Goal: Transaction & Acquisition: Obtain resource

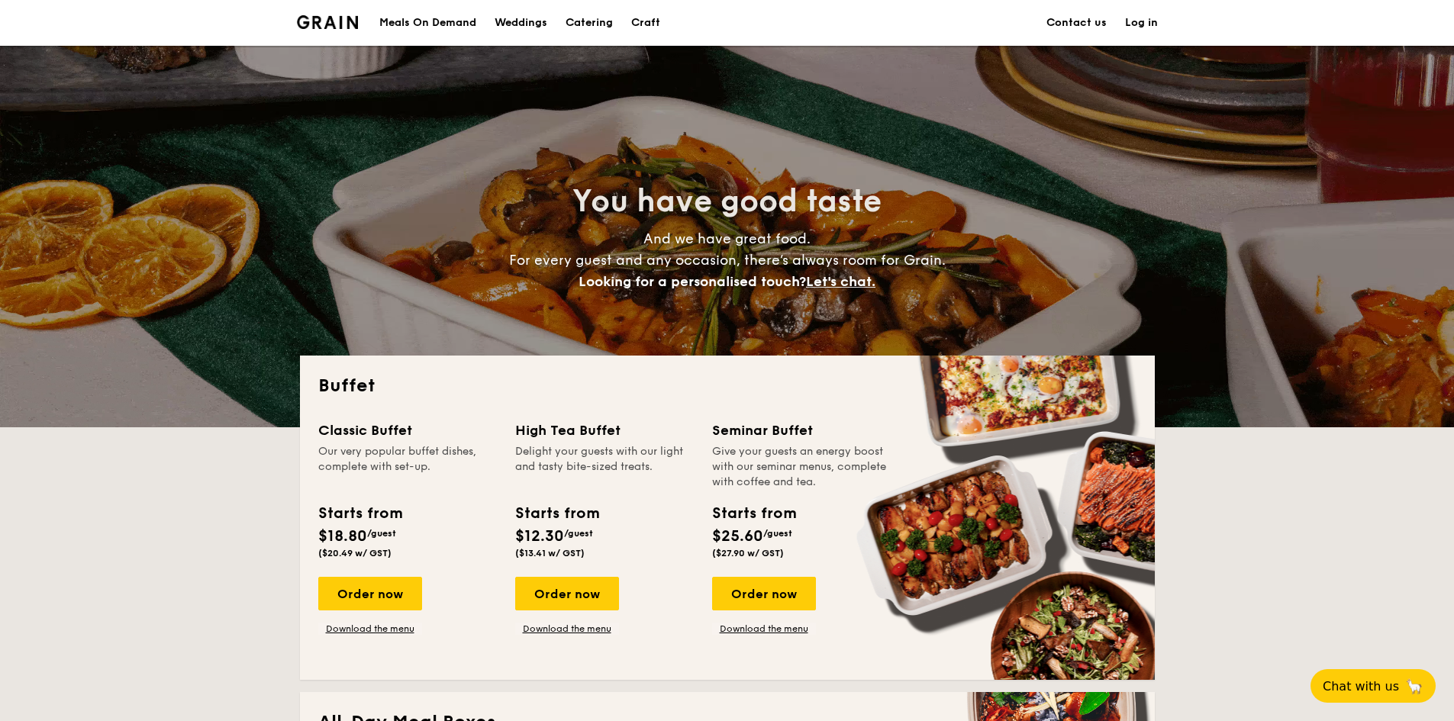
click at [610, 25] on h1 "Catering" at bounding box center [589, 23] width 47 height 46
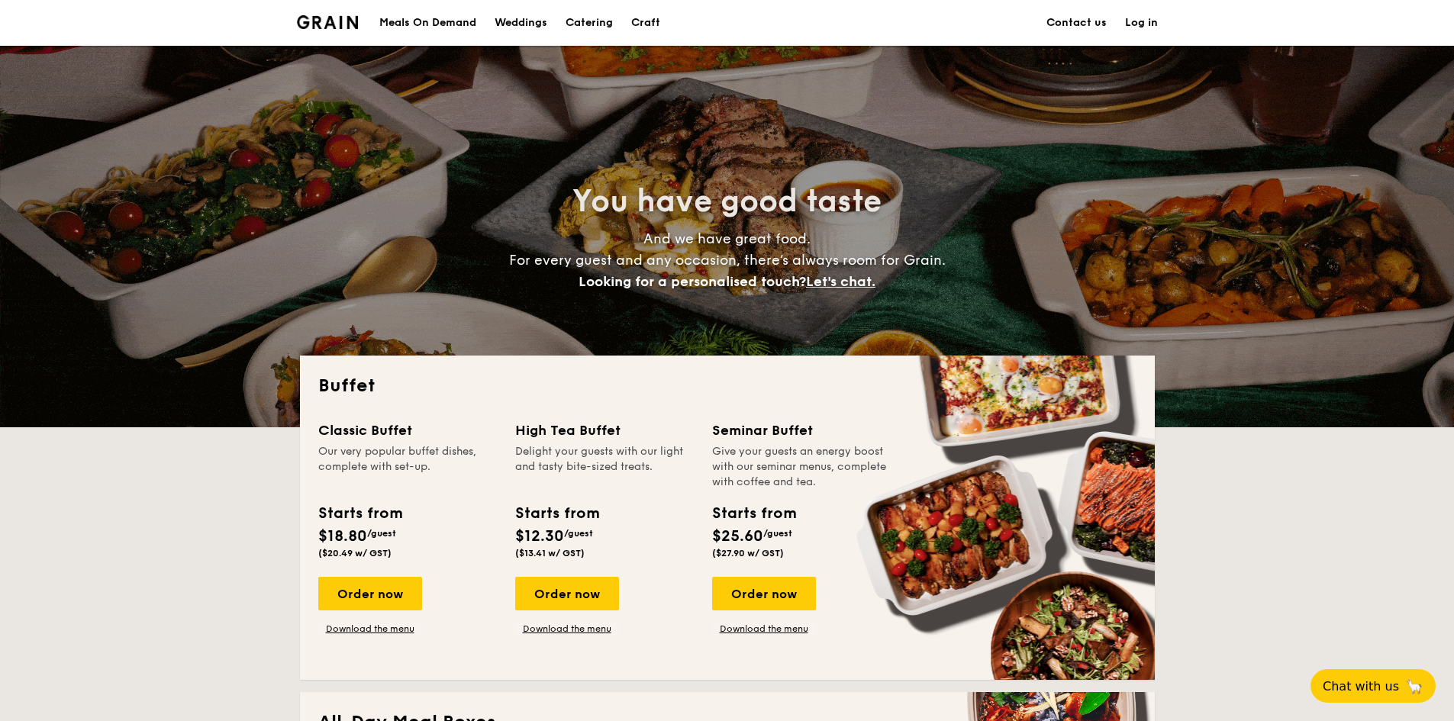
click at [591, 24] on h1 "Catering" at bounding box center [589, 23] width 47 height 46
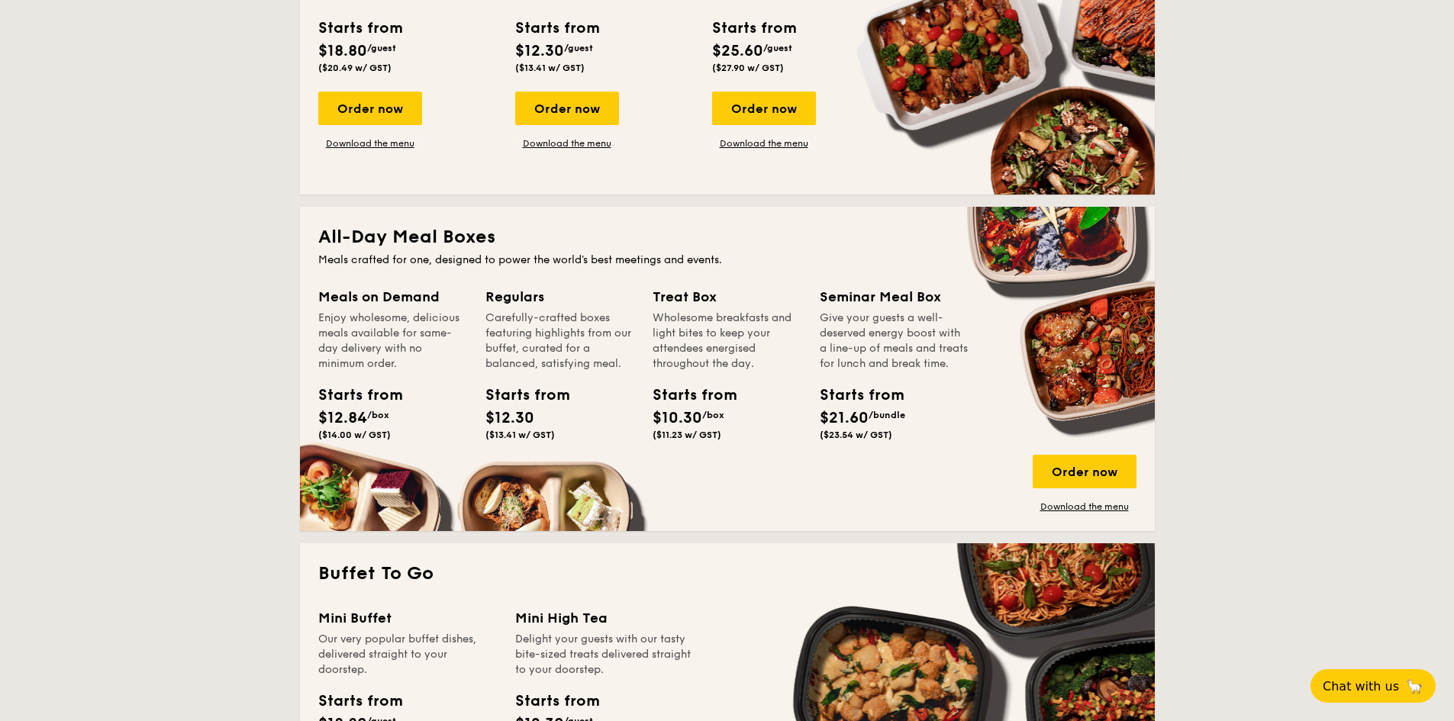
scroll to position [458, 0]
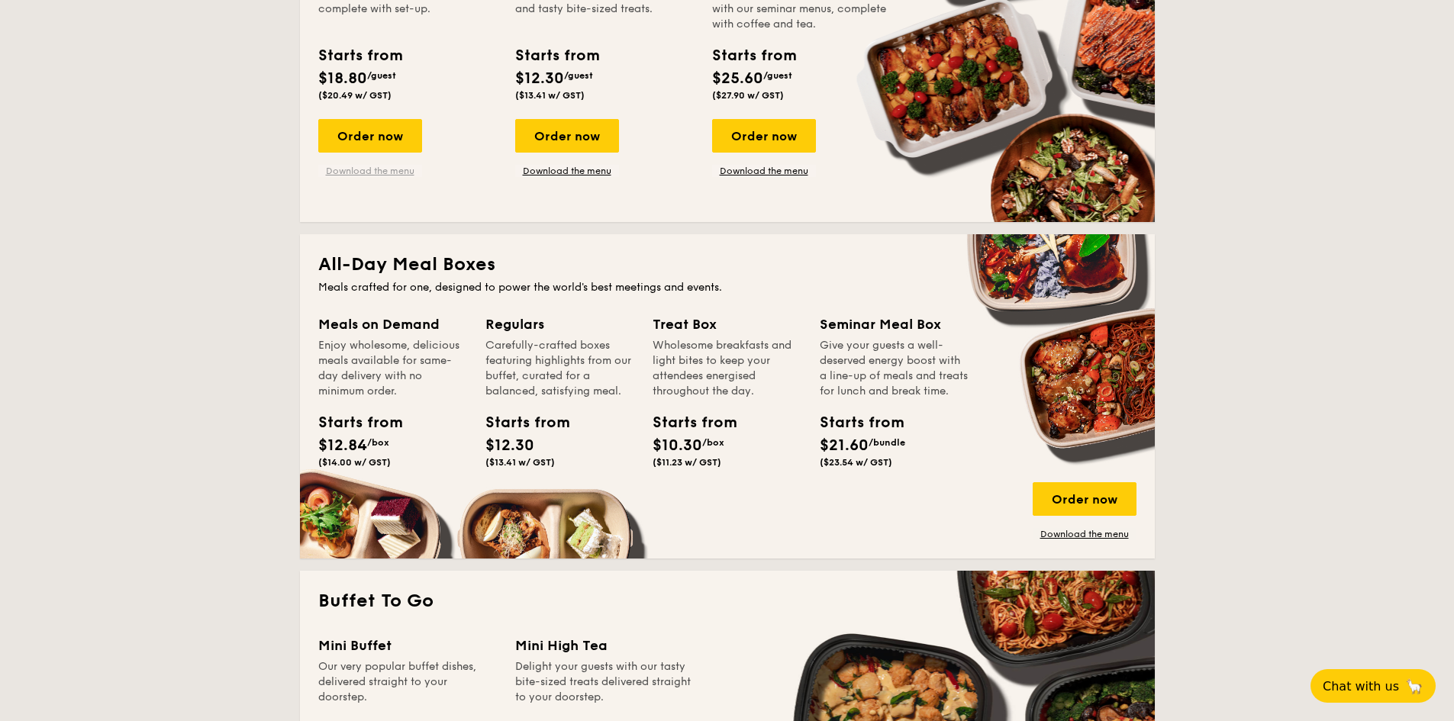
drag, startPoint x: 376, startPoint y: 134, endPoint x: 350, endPoint y: 171, distance: 45.5
click at [350, 171] on link "Download the menu" at bounding box center [370, 171] width 104 height 12
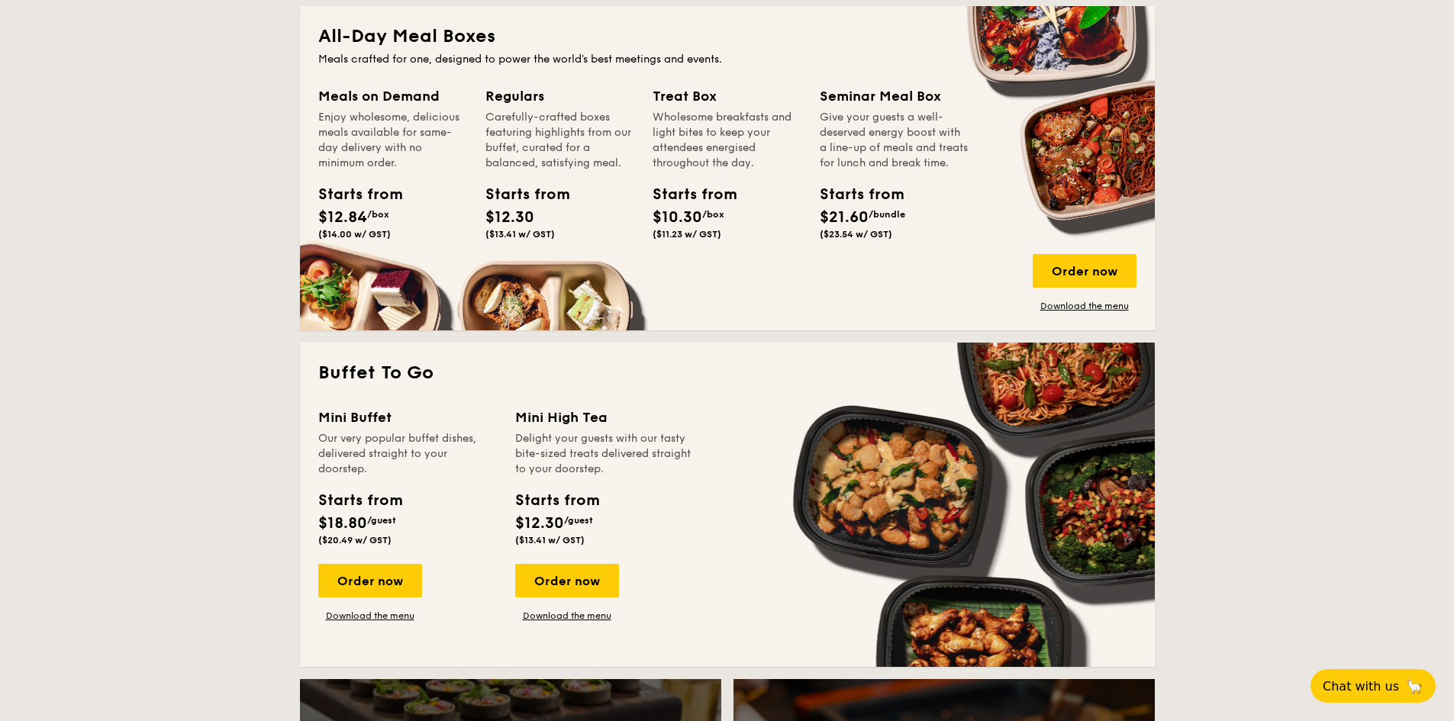
scroll to position [687, 0]
click at [1090, 274] on div "Order now" at bounding box center [1085, 270] width 104 height 34
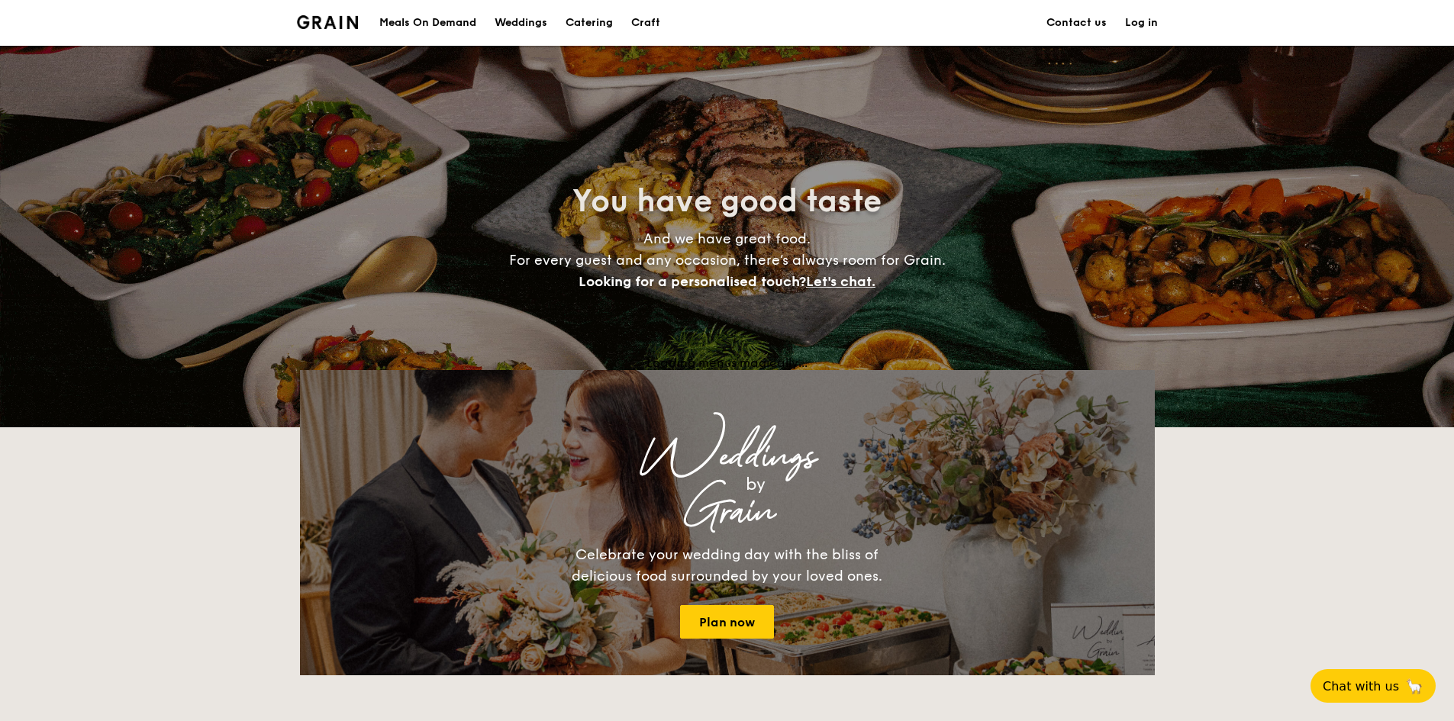
scroll to position [2019, 0]
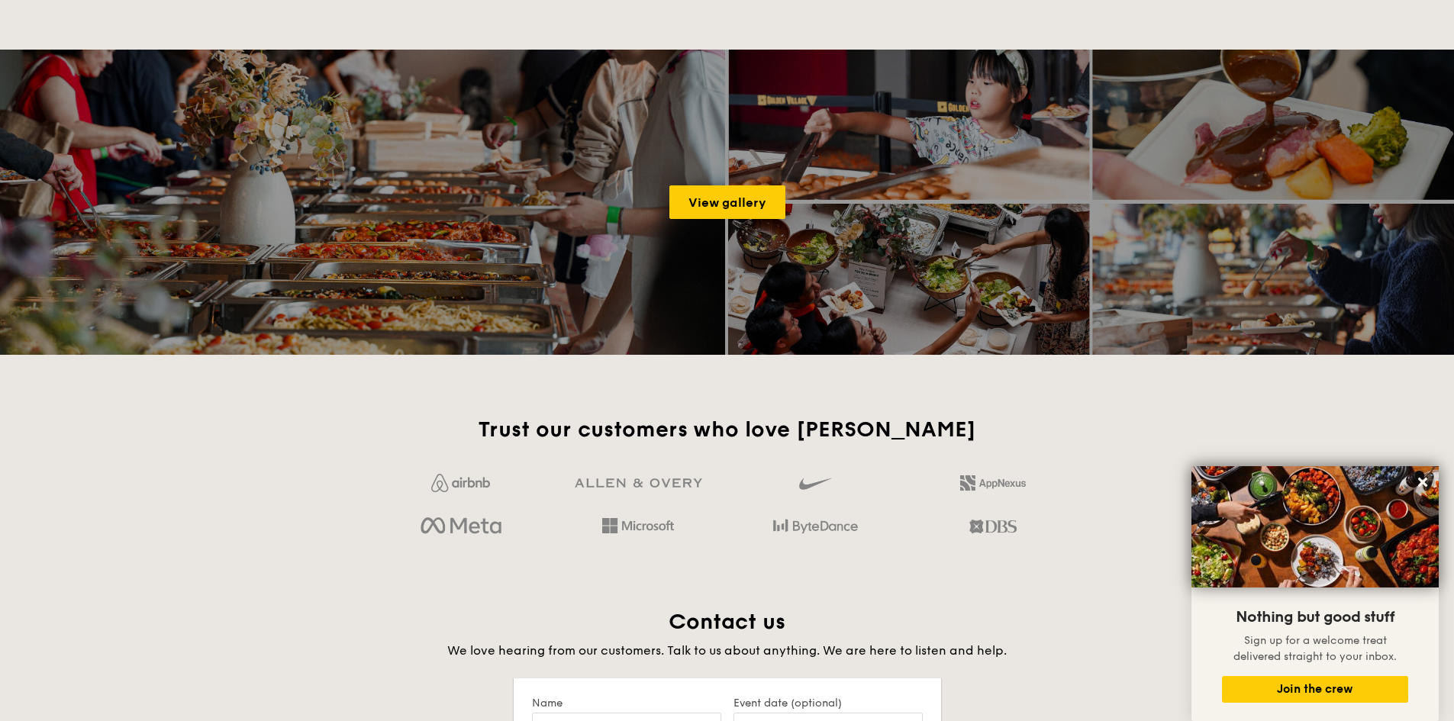
click at [724, 200] on link "View gallery" at bounding box center [727, 203] width 116 height 34
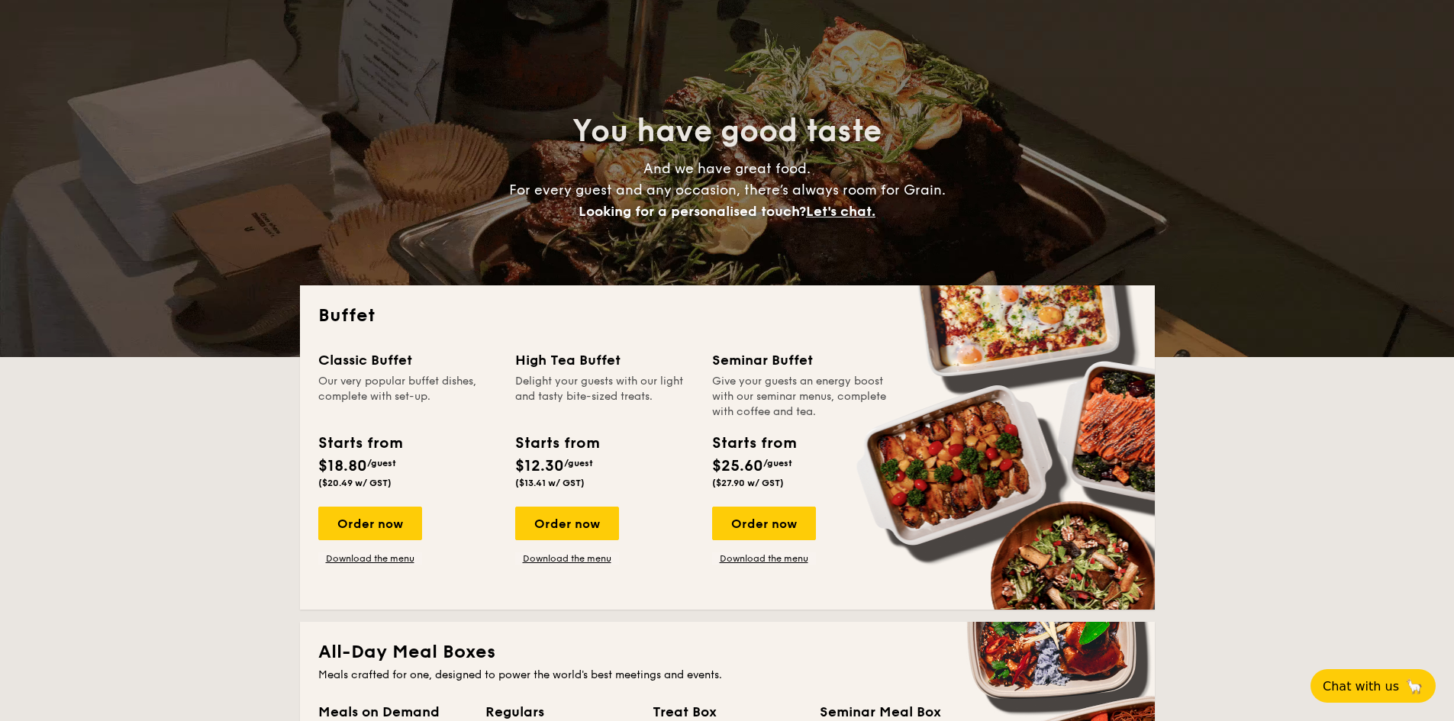
scroll to position [153, 0]
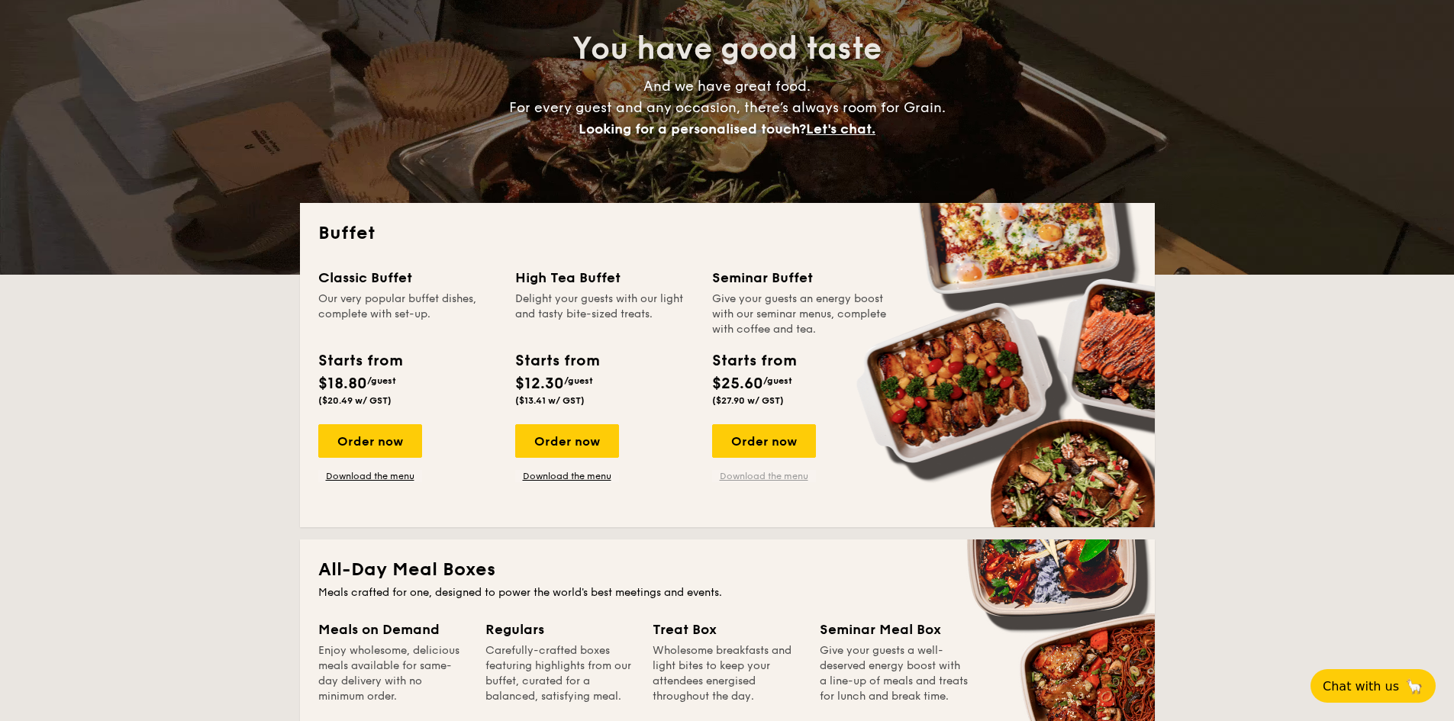
click at [779, 481] on link "Download the menu" at bounding box center [764, 476] width 104 height 12
